Goal: Ask a question

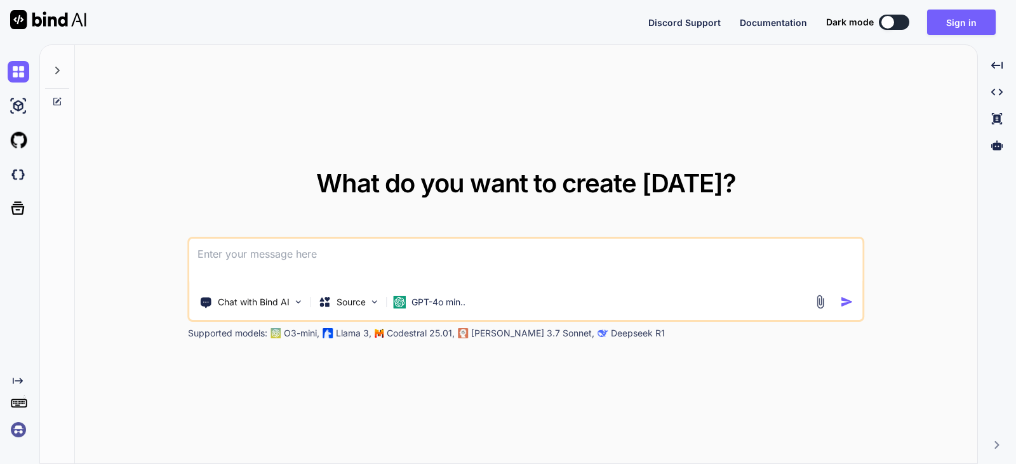
click at [11, 380] on icon "Created with Pixso." at bounding box center [15, 381] width 15 height 10
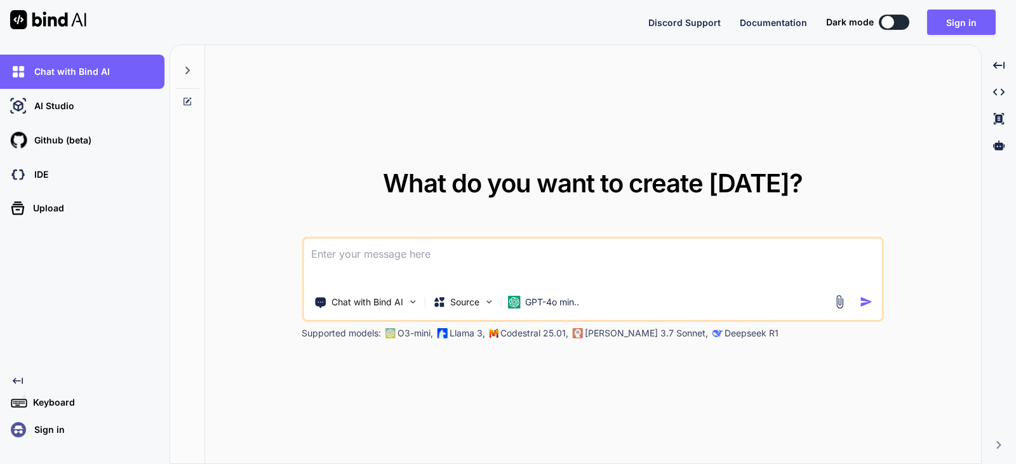
click at [352, 187] on div "What do you want to create [DATE]? Chat with Bind AI Source GPT-4o min.. Suppor…" at bounding box center [593, 255] width 582 height 169
click at [191, 97] on icon at bounding box center [187, 102] width 10 height 10
click at [187, 103] on icon at bounding box center [187, 102] width 10 height 10
click at [187, 69] on icon at bounding box center [187, 71] width 4 height 8
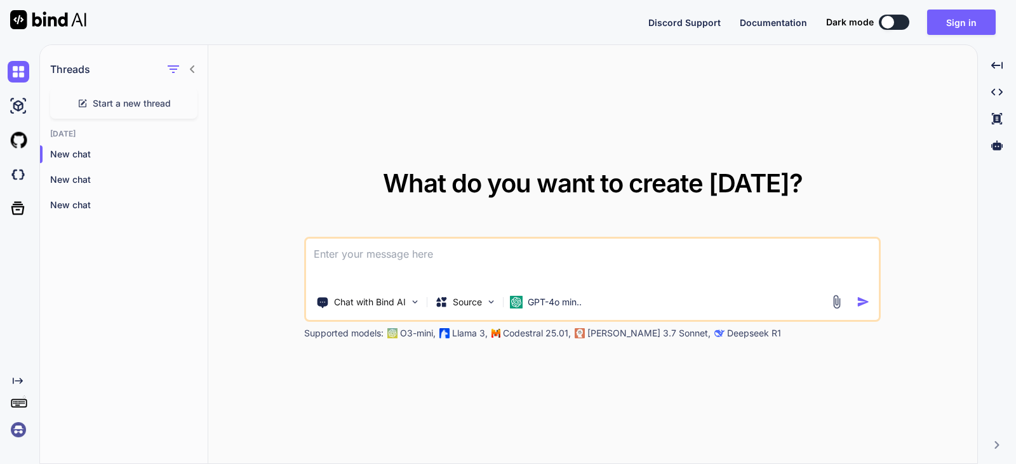
click at [180, 79] on div "Threads" at bounding box center [124, 66] width 168 height 43
click at [193, 74] on div at bounding box center [181, 69] width 33 height 18
click at [196, 65] on icon at bounding box center [192, 69] width 10 height 10
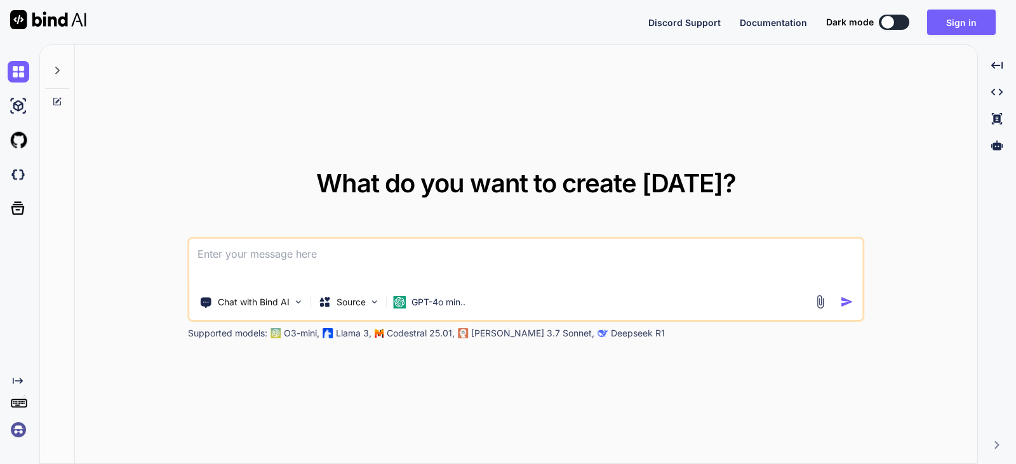
click at [56, 106] on icon at bounding box center [57, 102] width 10 height 10
click at [58, 104] on icon at bounding box center [57, 102] width 10 height 10
click at [55, 97] on icon at bounding box center [57, 102] width 10 height 10
click at [62, 103] on icon at bounding box center [57, 102] width 10 height 10
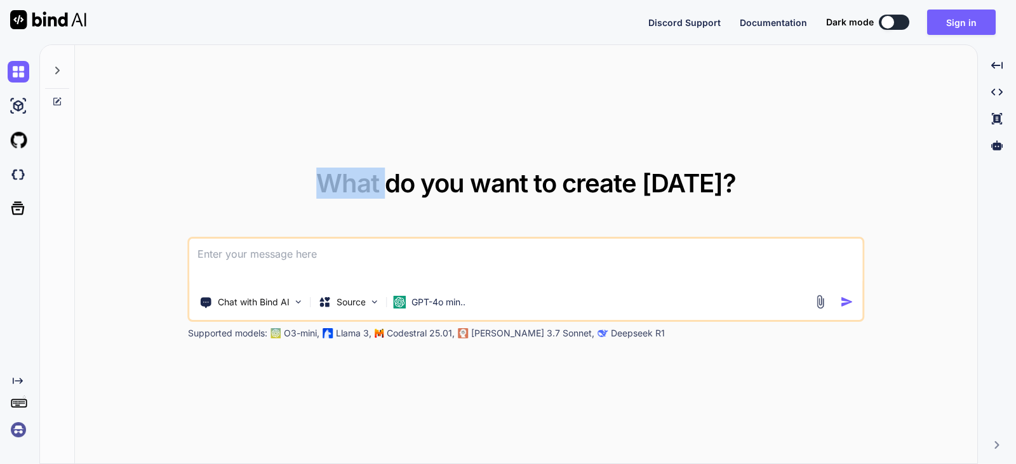
click at [62, 103] on icon at bounding box center [57, 102] width 10 height 10
click at [58, 103] on icon at bounding box center [57, 102] width 10 height 10
click at [53, 101] on icon at bounding box center [57, 102] width 10 height 10
click at [917, 116] on div "What do you want to create [DATE]? Chat with Bind AI Source GPT-4o min.. Suppor…" at bounding box center [526, 255] width 903 height 420
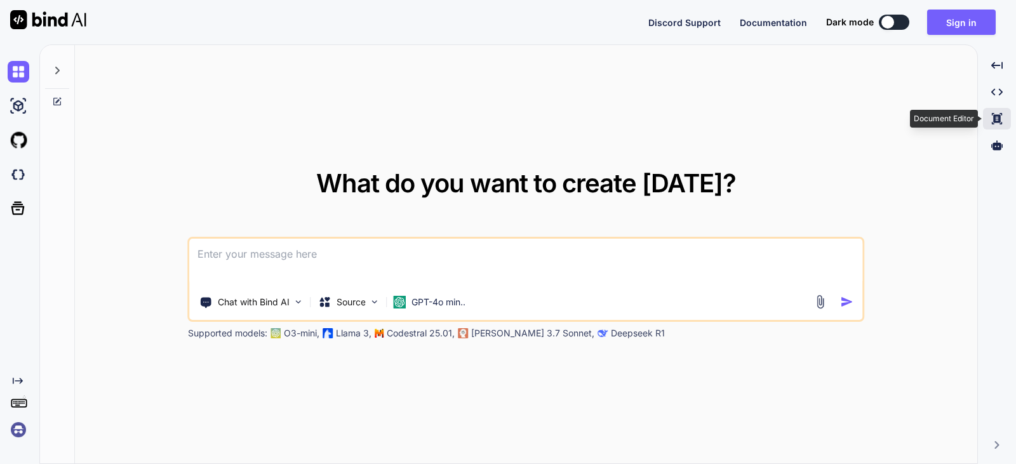
click at [1002, 123] on icon at bounding box center [997, 118] width 10 height 11
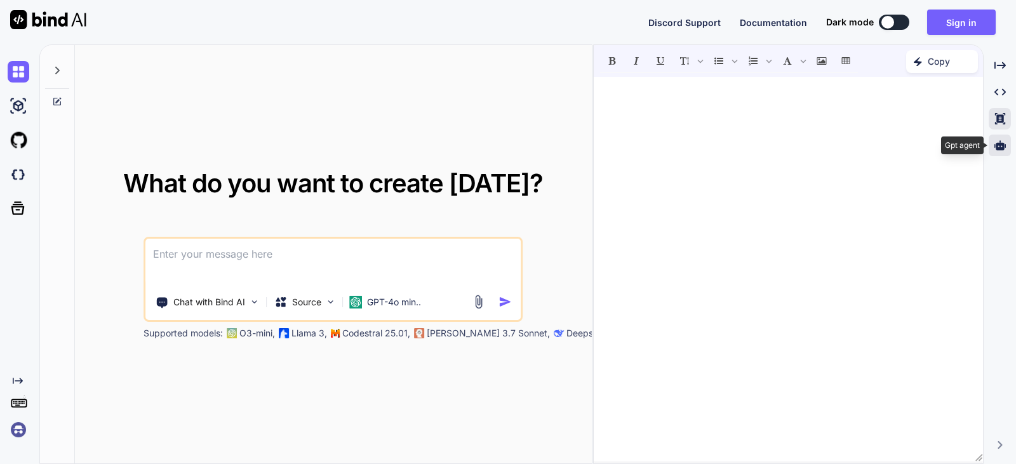
click at [1004, 149] on icon at bounding box center [1000, 145] width 11 height 10
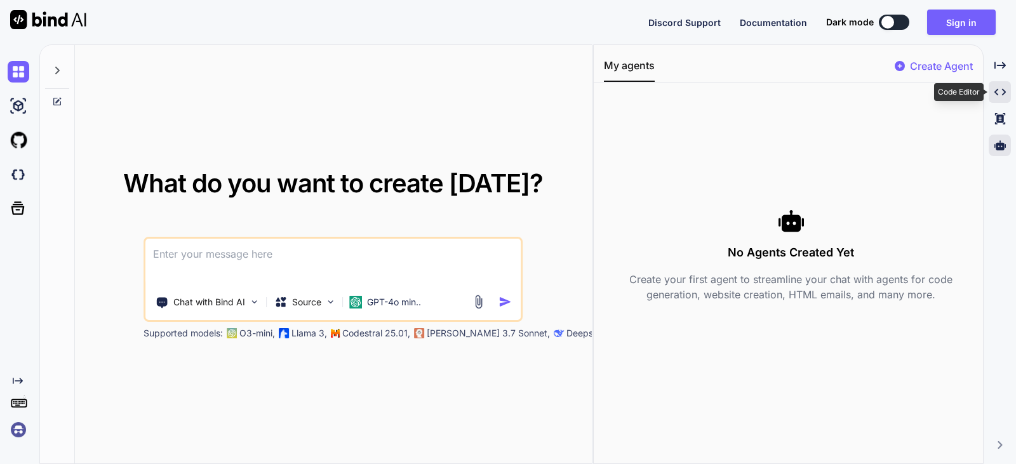
click at [1000, 85] on div "Created with Pixso." at bounding box center [1000, 92] width 22 height 22
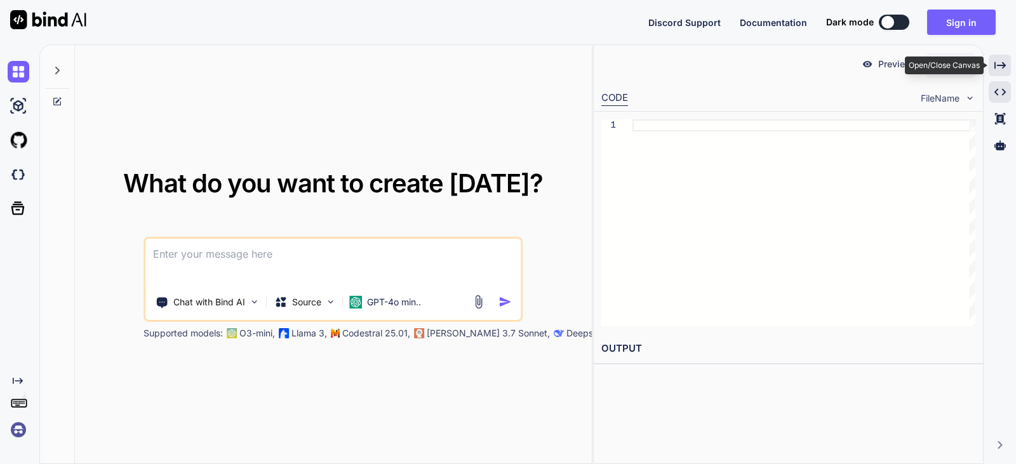
click at [1009, 68] on div "Created with Pixso." at bounding box center [1000, 66] width 22 height 22
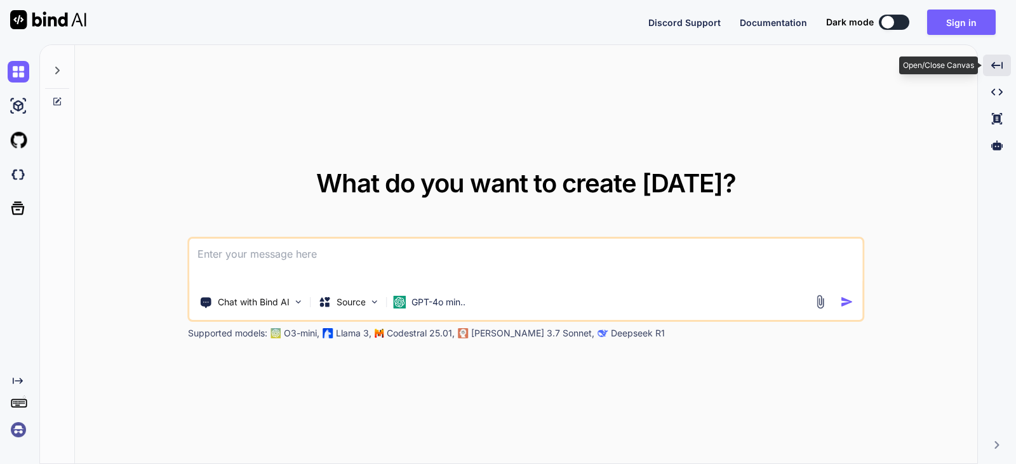
click at [993, 74] on div "Created with Pixso." at bounding box center [997, 66] width 28 height 22
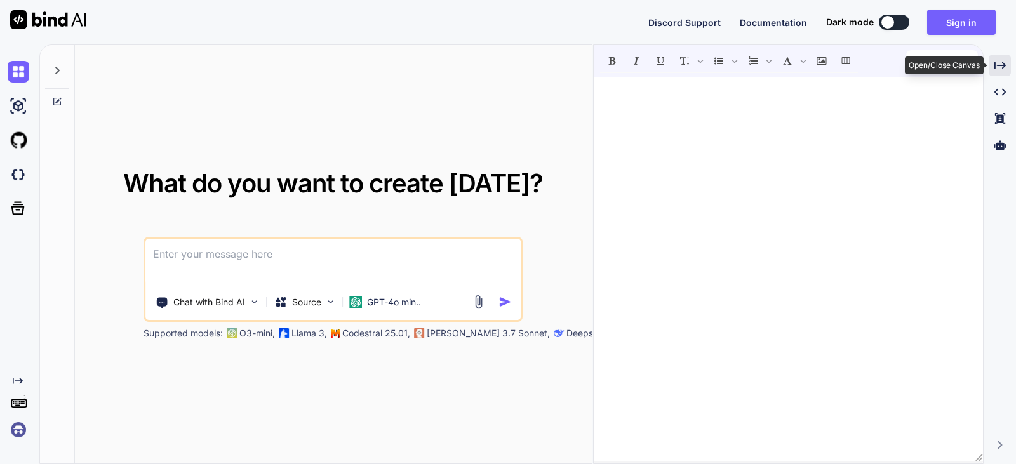
click at [995, 69] on icon at bounding box center [1000, 65] width 11 height 7
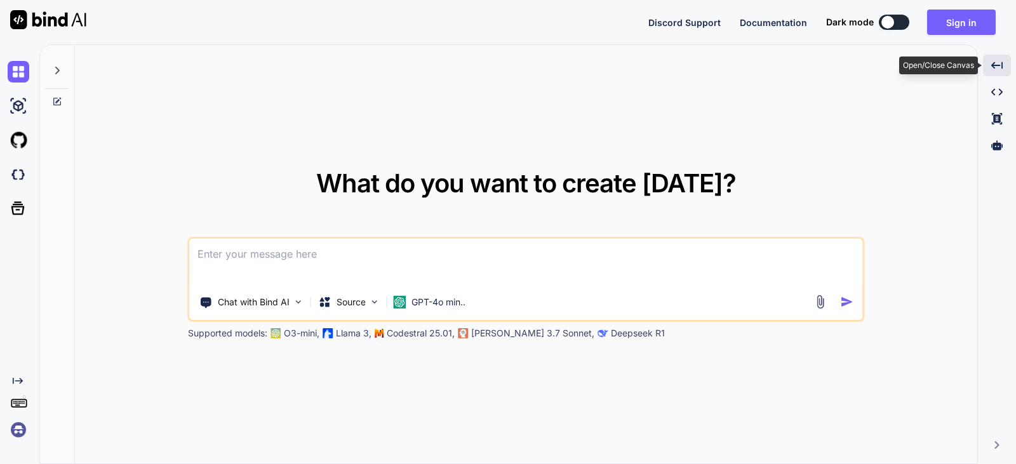
click at [995, 69] on icon "Created with Pixso." at bounding box center [997, 65] width 11 height 11
type textarea "x"
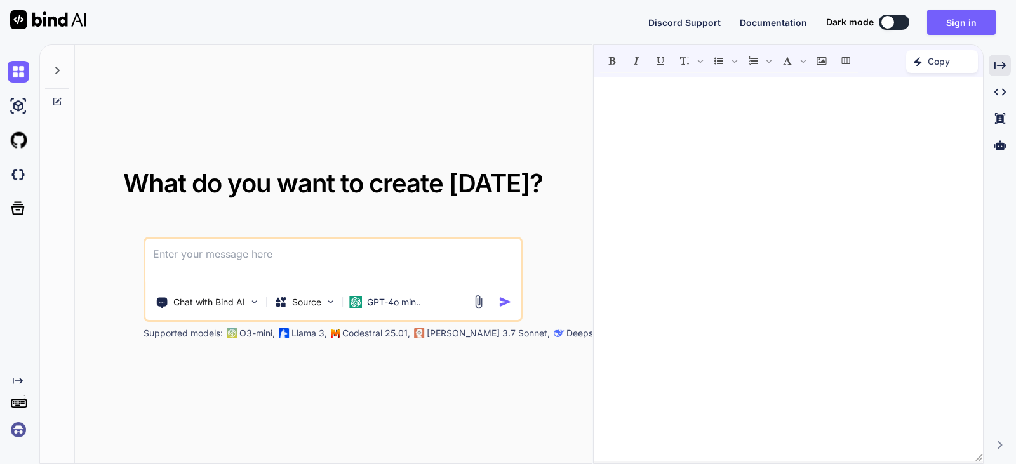
click at [13, 387] on div "Created with Pixso." at bounding box center [17, 408] width 34 height 65
click at [14, 385] on icon "Created with Pixso." at bounding box center [18, 381] width 10 height 10
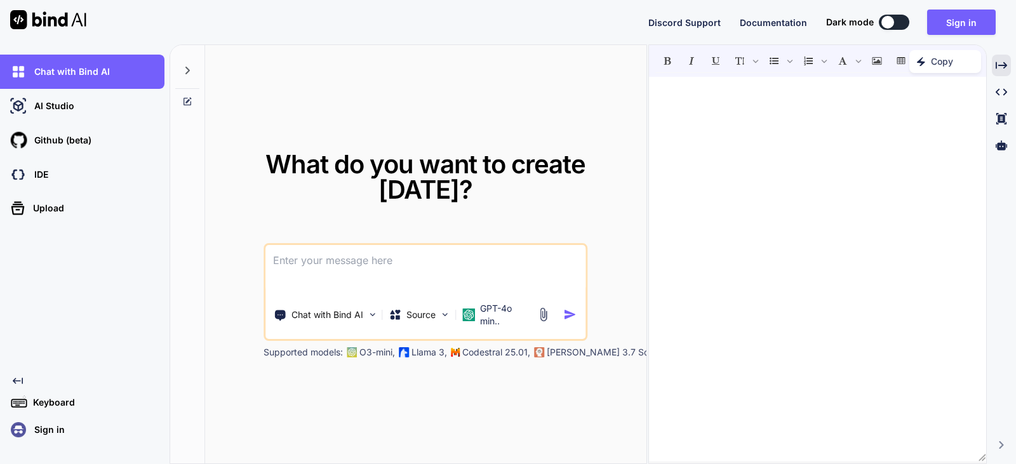
click at [16, 385] on icon "Created with Pixso." at bounding box center [18, 381] width 10 height 10
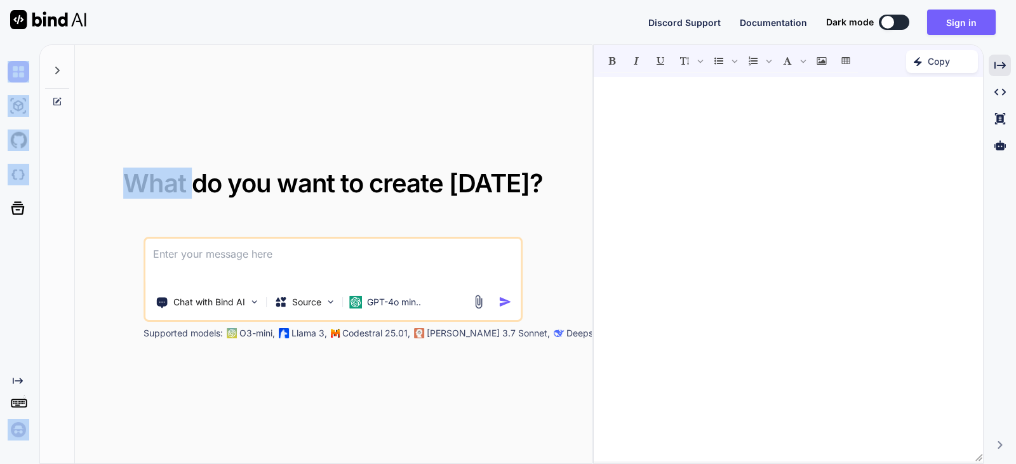
click at [16, 385] on icon "Created with Pixso." at bounding box center [18, 381] width 10 height 10
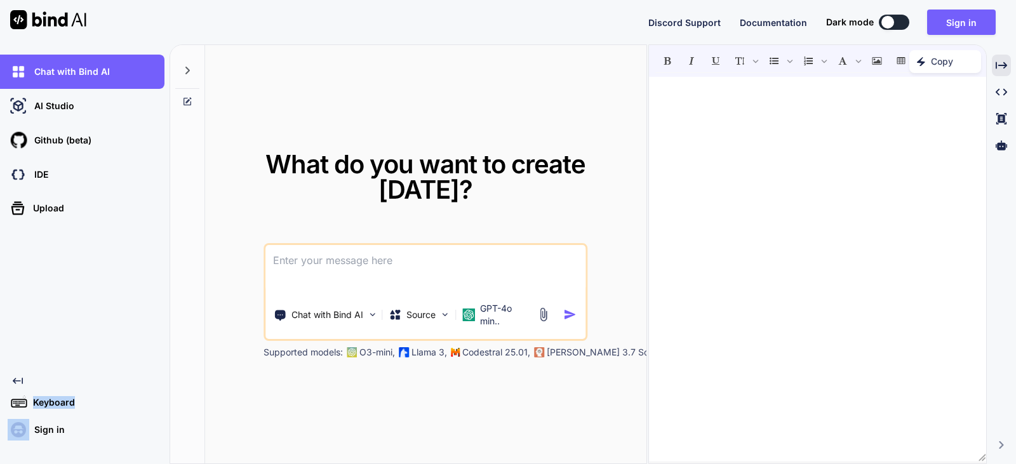
click at [16, 385] on icon "Created with Pixso." at bounding box center [18, 381] width 10 height 10
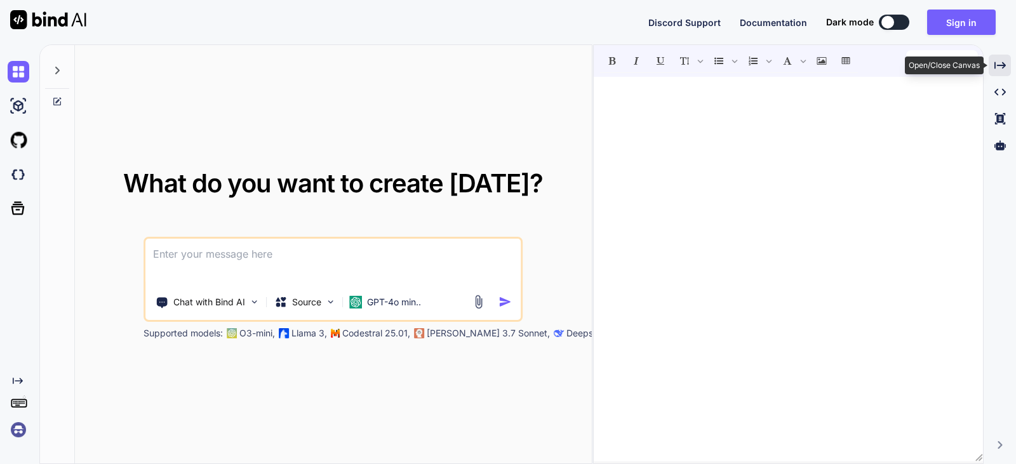
click at [1007, 67] on div "Created with Pixso." at bounding box center [1000, 66] width 22 height 22
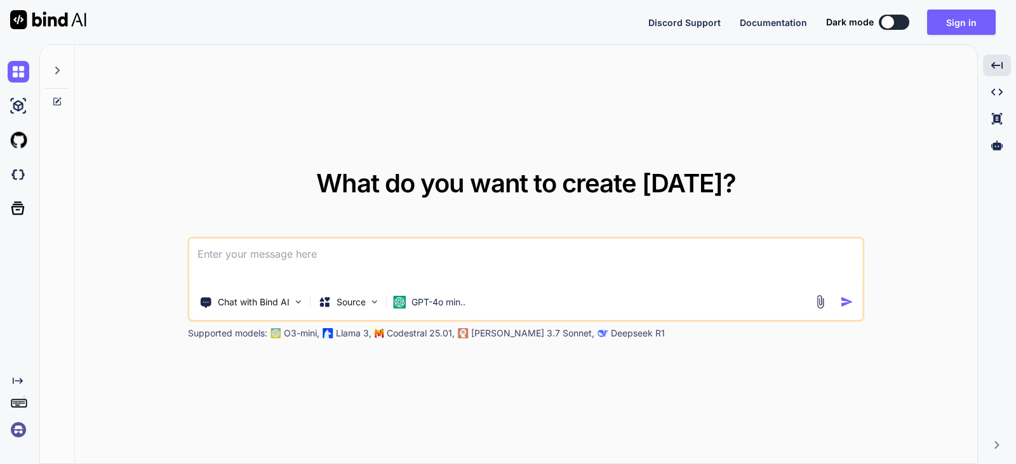
click at [881, 131] on div "What do you want to create [DATE]? Chat with Bind AI Source GPT-4o min.. Suppor…" at bounding box center [526, 255] width 903 height 420
click at [454, 304] on p "GPT-4o min.." at bounding box center [439, 302] width 54 height 13
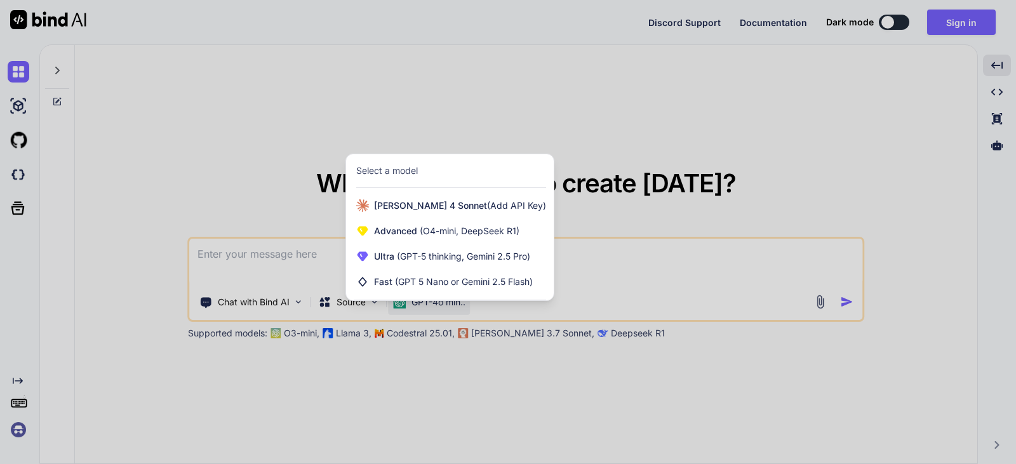
click at [659, 97] on div at bounding box center [508, 232] width 1016 height 464
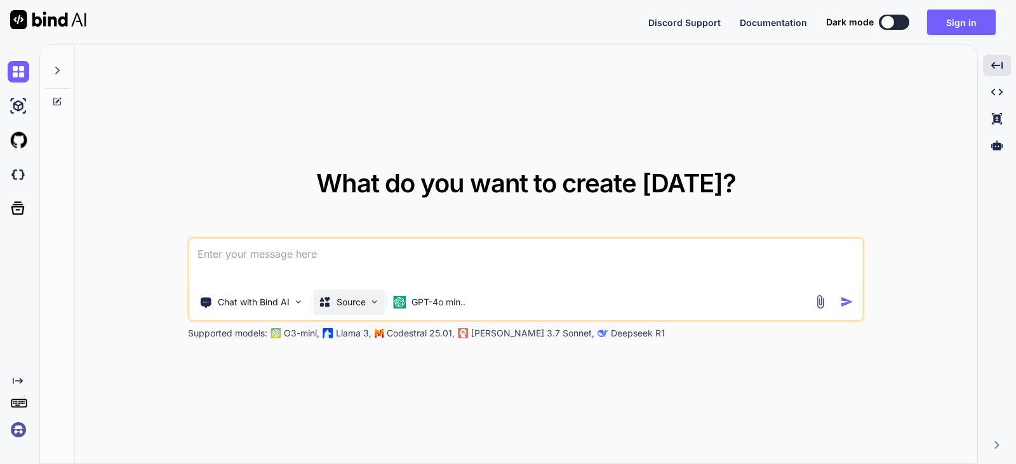
click at [357, 309] on div "Source" at bounding box center [350, 302] width 72 height 25
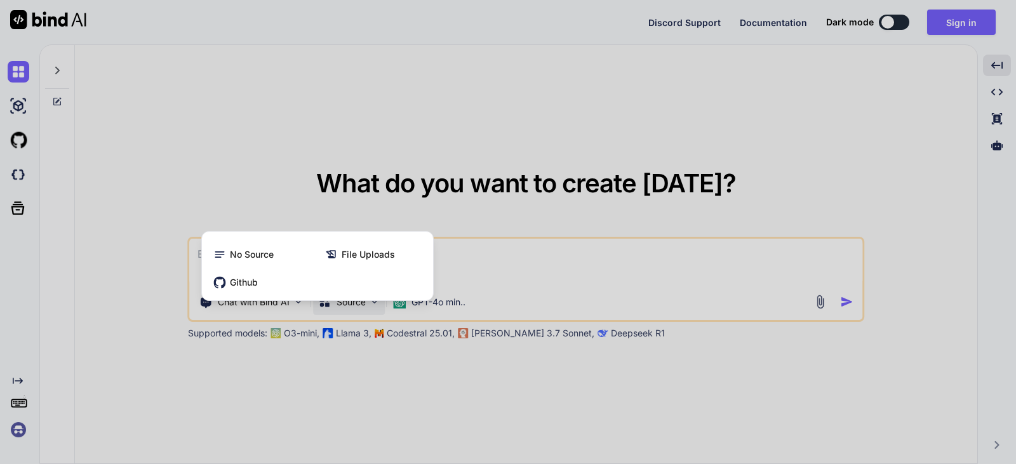
click at [279, 213] on div at bounding box center [508, 232] width 1016 height 464
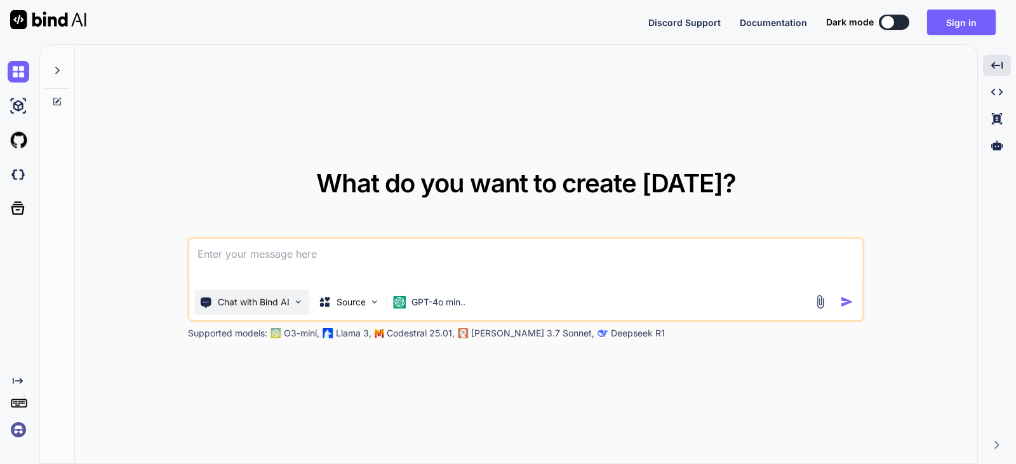
click at [302, 306] on img at bounding box center [298, 302] width 11 height 11
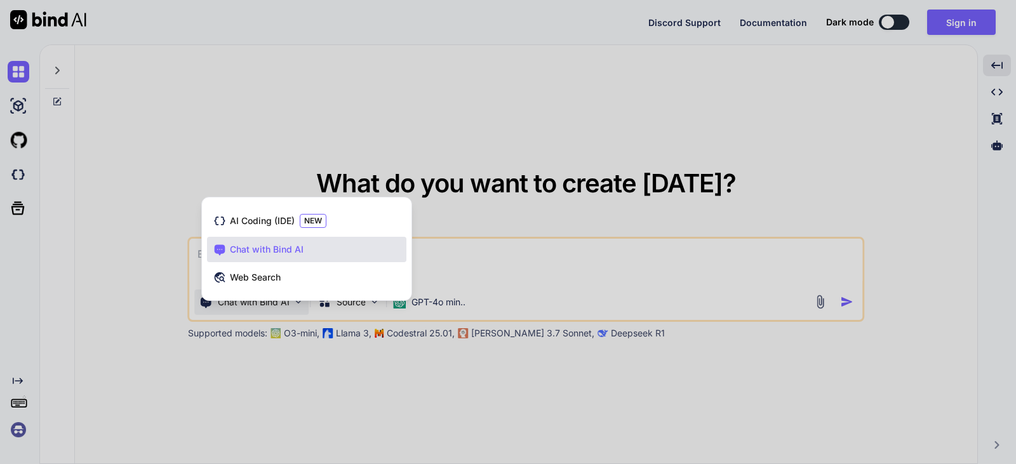
click at [304, 140] on div at bounding box center [508, 232] width 1016 height 464
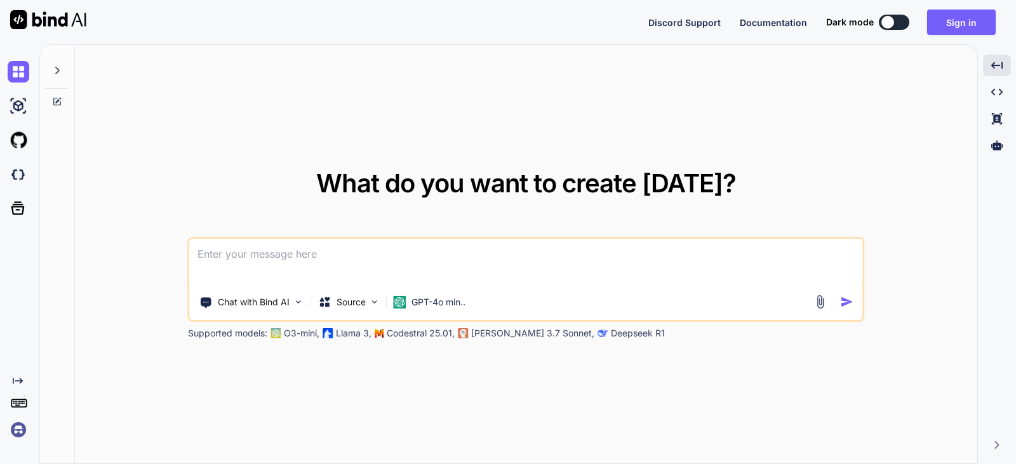
click at [281, 252] on textarea at bounding box center [526, 262] width 673 height 47
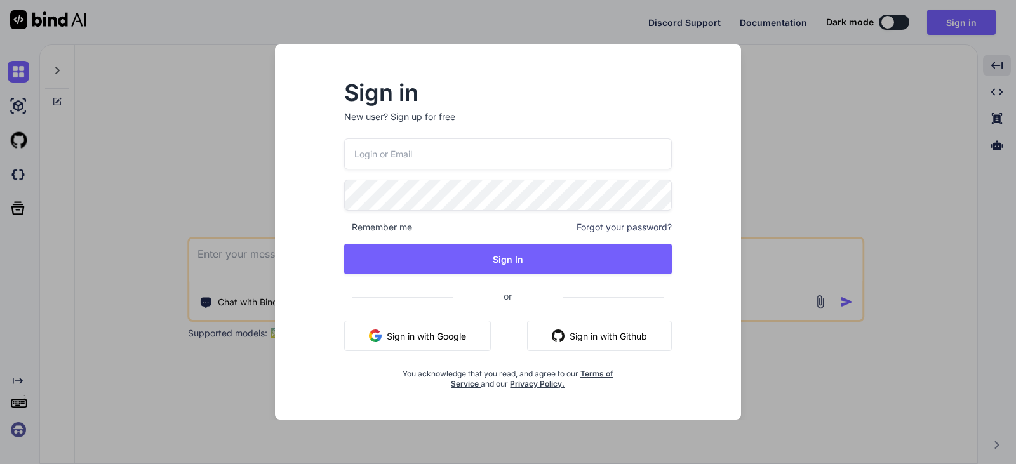
click at [791, 149] on div "Sign in New user? Sign up for free Remember me Forgot your password? Sign In or…" at bounding box center [508, 232] width 1016 height 464
